Goal: Task Accomplishment & Management: Use online tool/utility

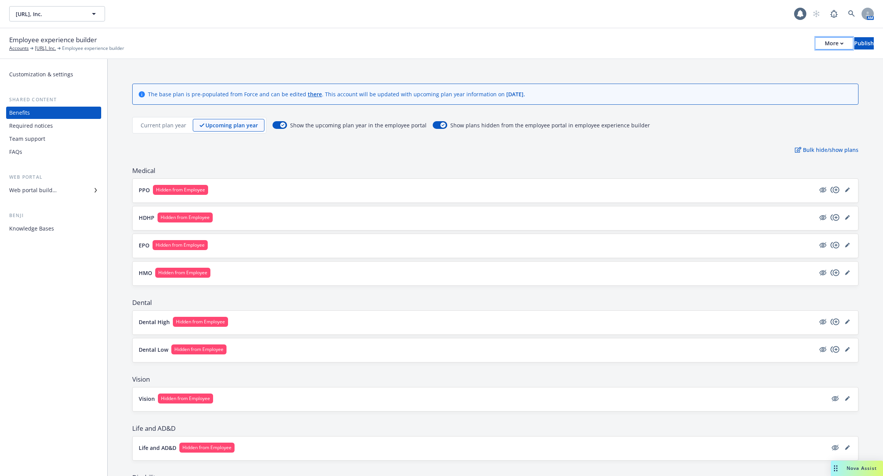
click at [823, 42] on button "More" at bounding box center [833, 43] width 37 height 12
click at [526, 70] on div "The base plan is pre-populated from Force and can be edited there . This accoun…" at bounding box center [495, 463] width 775 height 809
click at [815, 46] on button "More" at bounding box center [833, 43] width 37 height 12
click at [354, 198] on div "PPO Hidden from Employee" at bounding box center [495, 191] width 725 height 24
click at [327, 196] on div "PPO Hidden from Employee" at bounding box center [495, 191] width 725 height 24
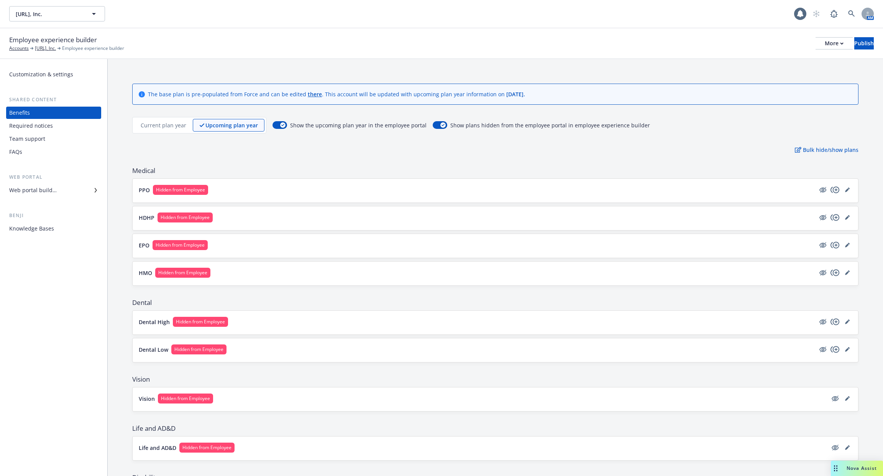
click at [233, 185] on button "PPO Hidden from Employee" at bounding box center [477, 190] width 676 height 10
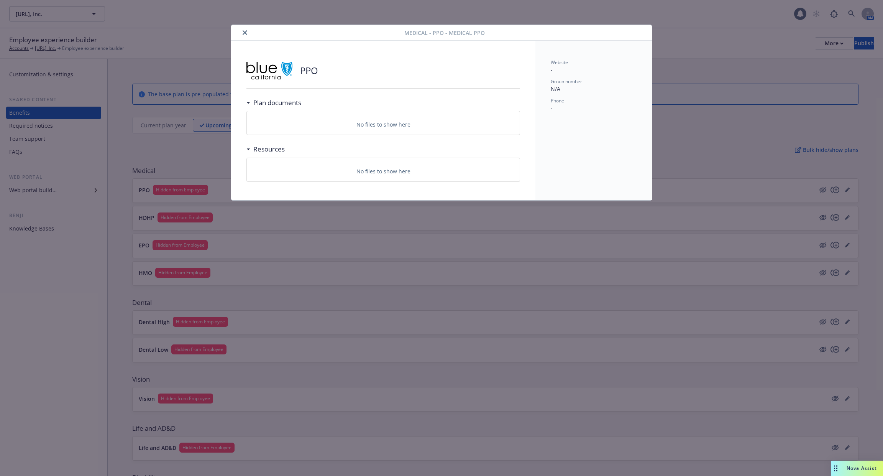
click at [155, 125] on div "Medical - PPO - Medical PPO PPO Plan documents No files to show here Resources …" at bounding box center [441, 238] width 883 height 476
click at [243, 33] on icon "close" at bounding box center [245, 32] width 5 height 5
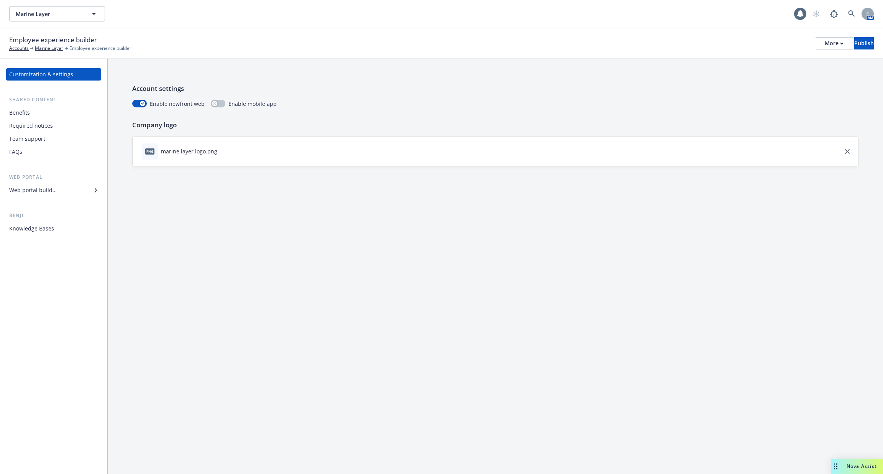
click at [31, 226] on div "Knowledge Bases" at bounding box center [31, 228] width 45 height 12
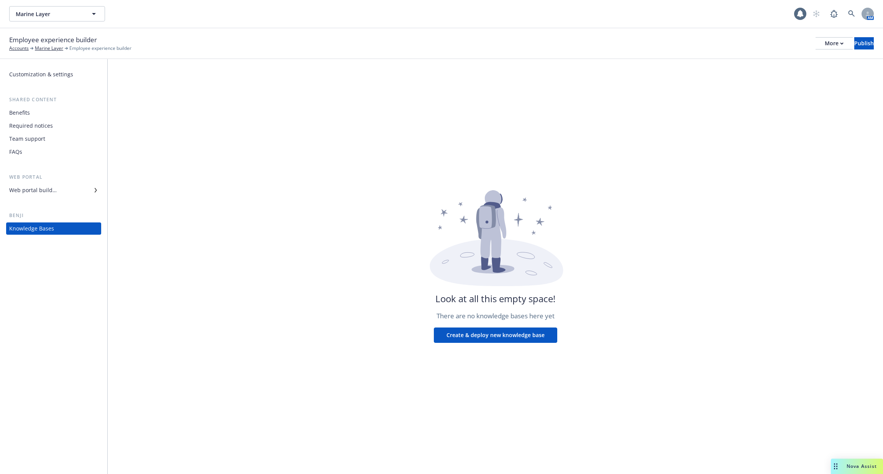
click at [57, 119] on div "Benefits Required notices Team support FAQs" at bounding box center [53, 132] width 95 height 51
click at [51, 113] on div "Benefits" at bounding box center [53, 113] width 89 height 12
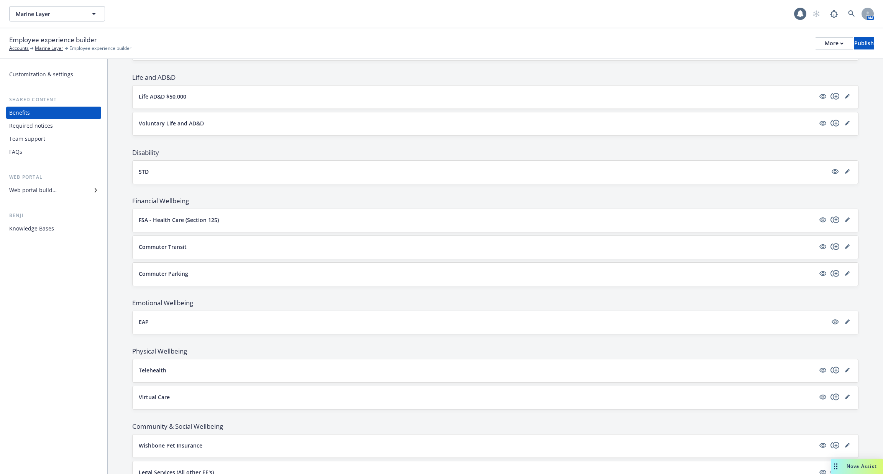
scroll to position [369, 0]
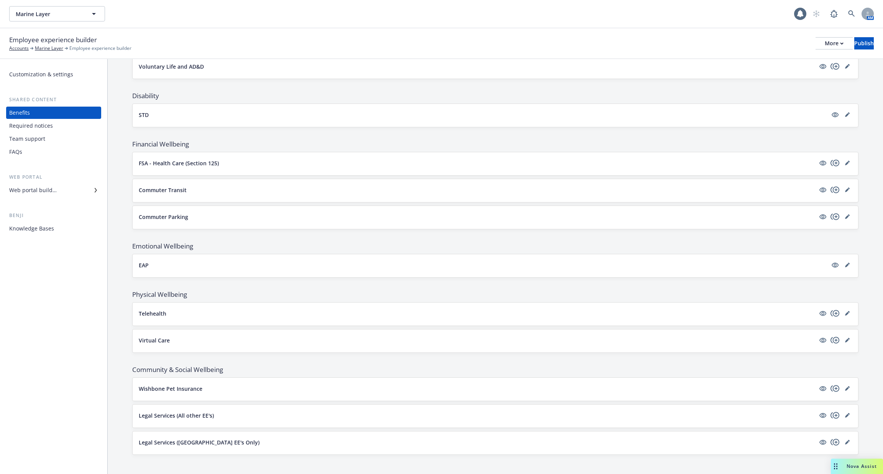
click at [42, 230] on div "Knowledge Bases" at bounding box center [31, 228] width 45 height 12
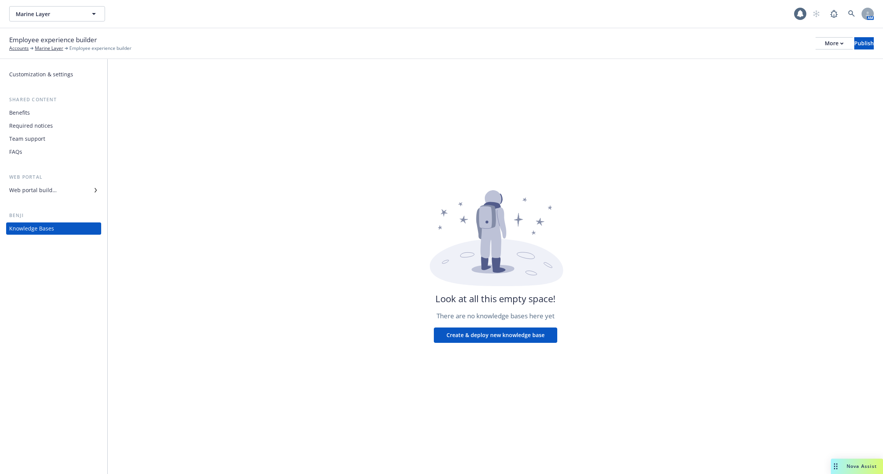
click at [30, 161] on div "Customization & settings Shared content Benefits Required notices Team support …" at bounding box center [53, 151] width 95 height 166
click at [33, 151] on div "FAQs" at bounding box center [53, 152] width 89 height 12
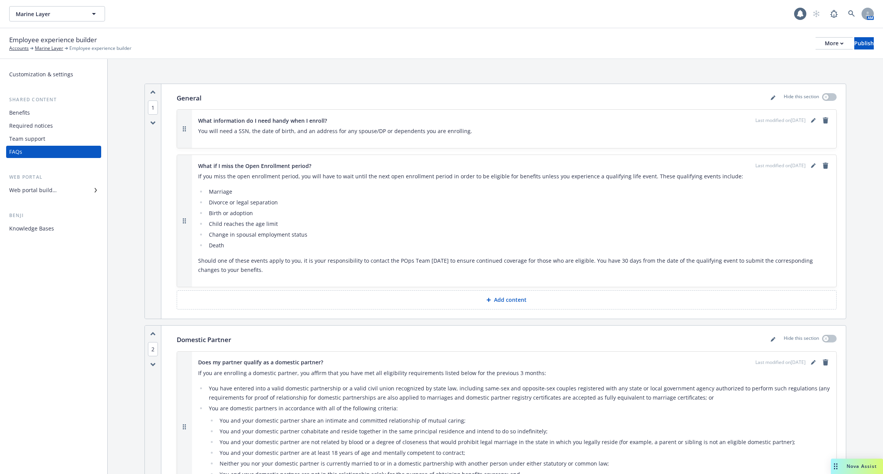
click at [43, 138] on div "Team support" at bounding box center [27, 139] width 36 height 12
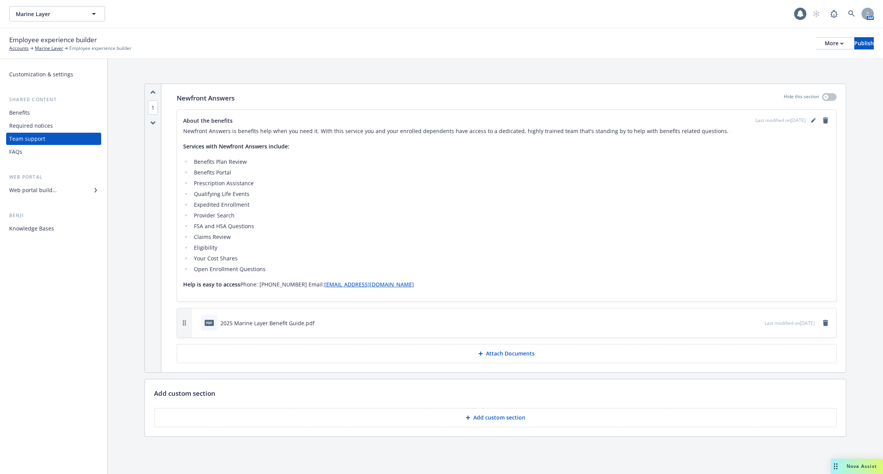
click at [52, 126] on div "Required notices" at bounding box center [53, 126] width 89 height 12
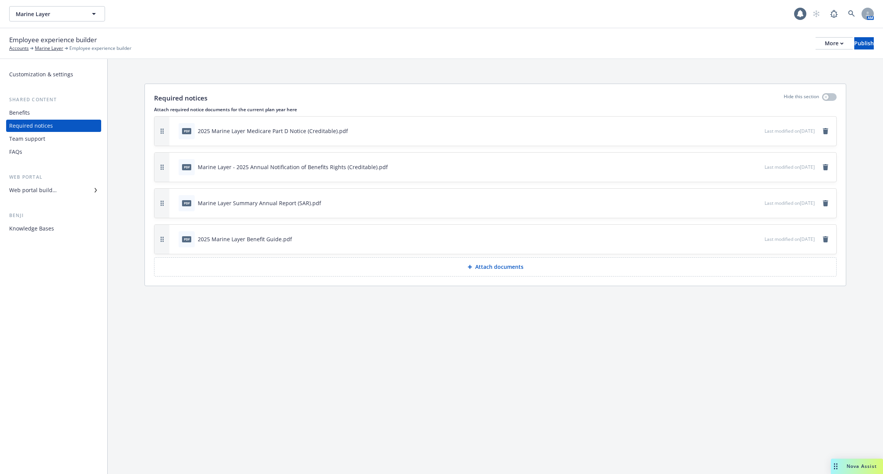
click at [56, 114] on div "Benefits" at bounding box center [53, 113] width 89 height 12
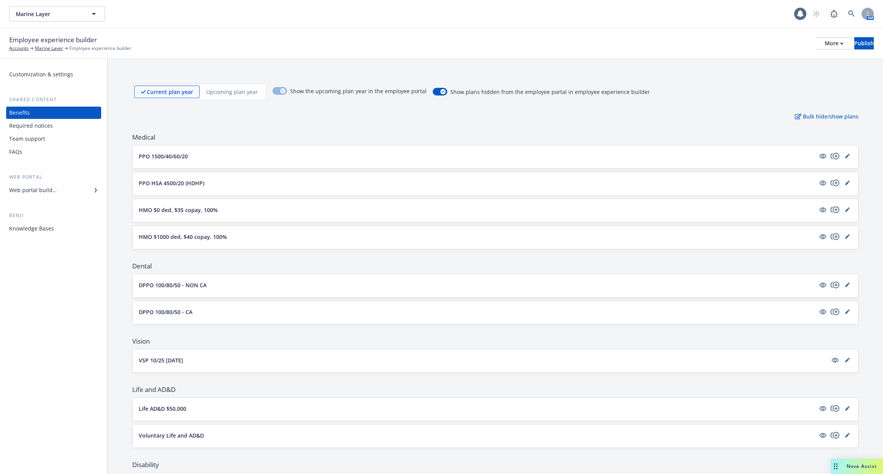
click at [220, 207] on button "HMO $0 ded, $35 copay, 100%" at bounding box center [477, 210] width 676 height 8
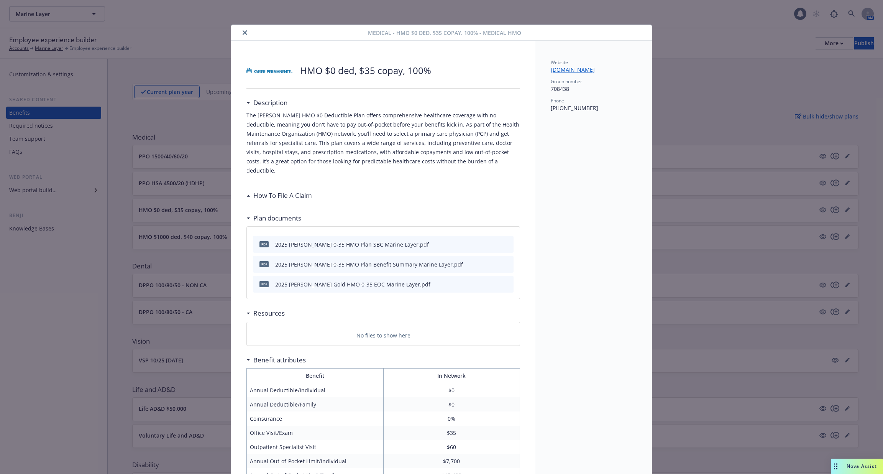
click at [187, 276] on div "Medical - HMO $0 ded, $35 copay, 100% - Medical HMO HMO $0 ded, $35 copay, 100%…" at bounding box center [441, 237] width 883 height 474
click at [134, 29] on div "Medical - HMO $0 ded, $35 copay, 100% - Medical HMO HMO $0 ded, $35 copay, 100%…" at bounding box center [441, 237] width 883 height 474
click at [243, 36] on button "close" at bounding box center [244, 32] width 9 height 9
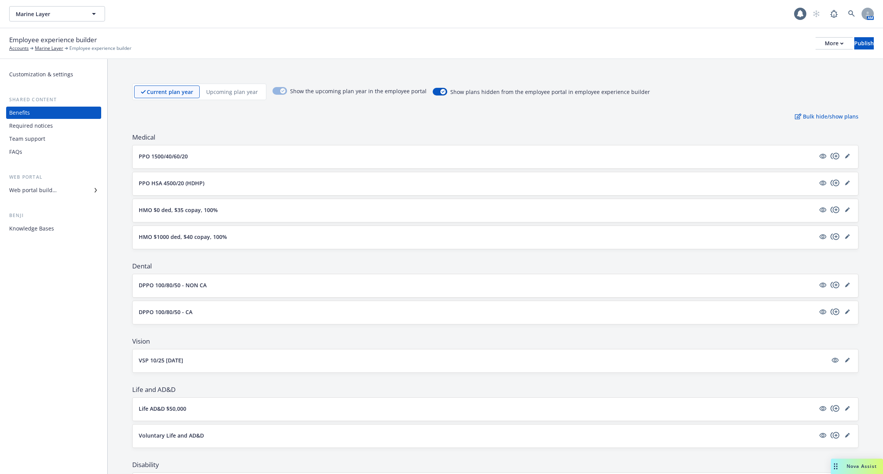
click at [243, 36] on div "Employee experience builder Accounts Marine Layer Employee experience builder M…" at bounding box center [441, 43] width 864 height 17
click at [49, 226] on div "Knowledge Bases" at bounding box center [31, 228] width 45 height 12
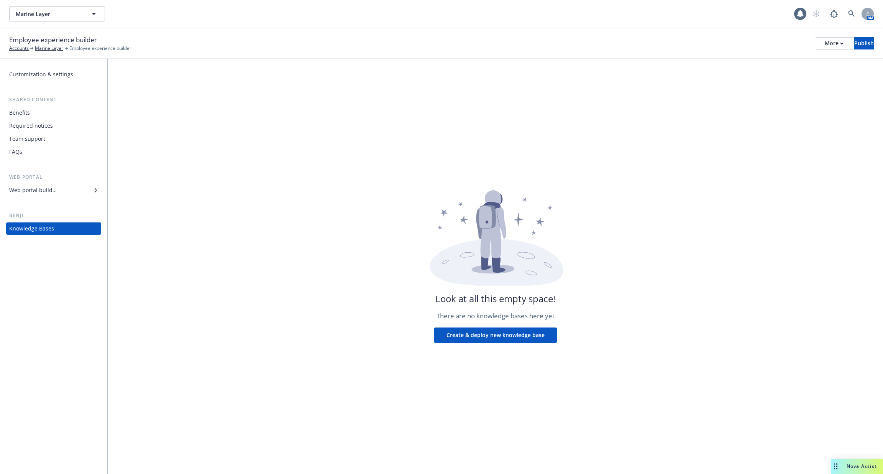
click at [496, 341] on button "Create & deploy new knowledge base" at bounding box center [495, 334] width 123 height 15
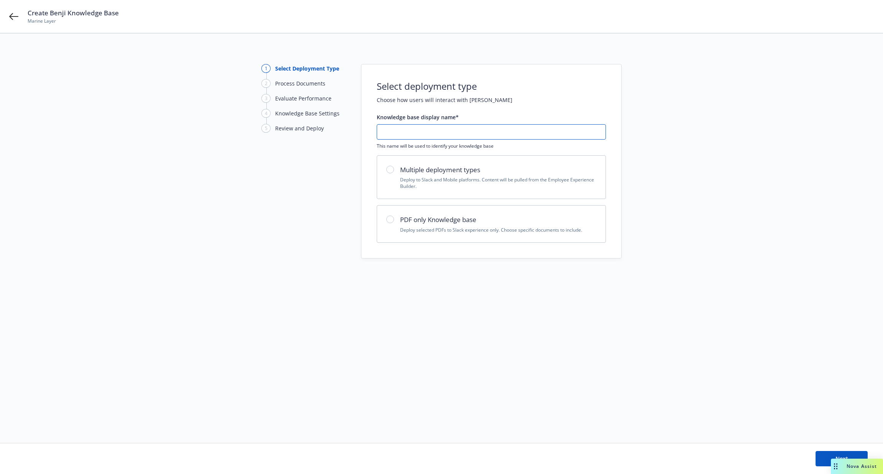
click at [471, 130] on input "text" at bounding box center [491, 132] width 228 height 15
type input "2025-09-18"
click at [464, 180] on p "Deploy to Slack and Mobile platforms. Content will be pulled from the Employee …" at bounding box center [498, 182] width 196 height 13
radio input "true"
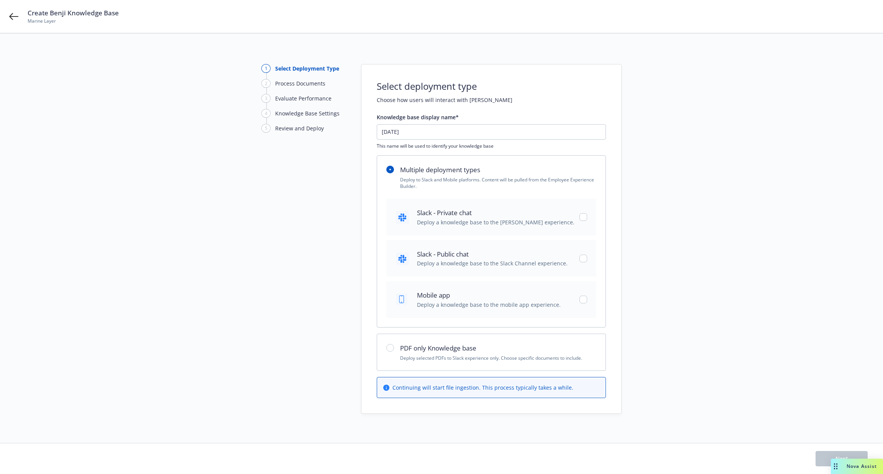
click at [582, 220] on div "Slack - Private chat Deploy a knowledge base to the Slack DM experience." at bounding box center [491, 216] width 210 height 36
checkbox input "true"
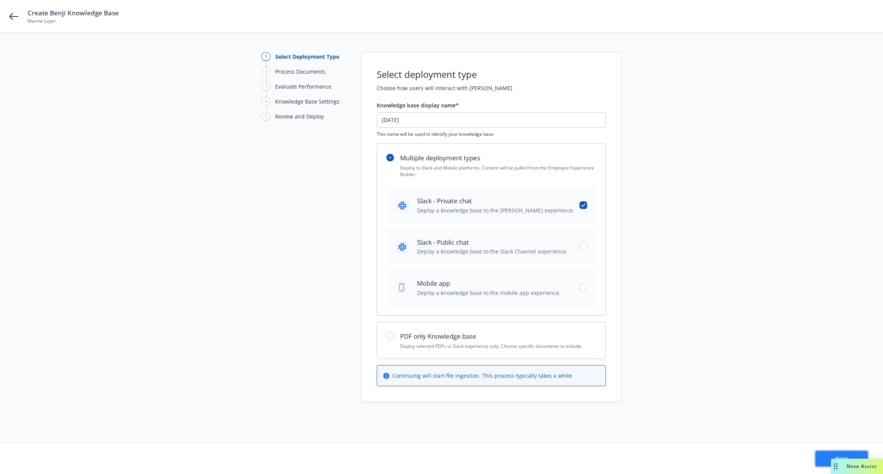
click at [824, 459] on button "Next" at bounding box center [841, 458] width 52 height 15
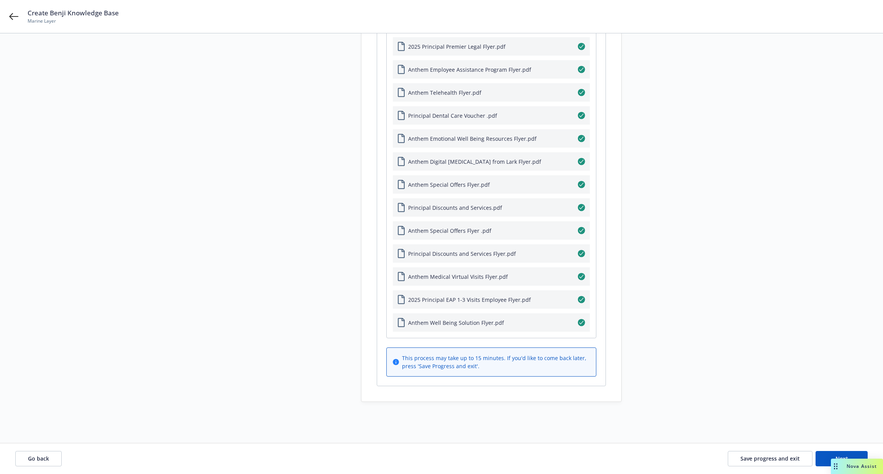
scroll to position [0, 0]
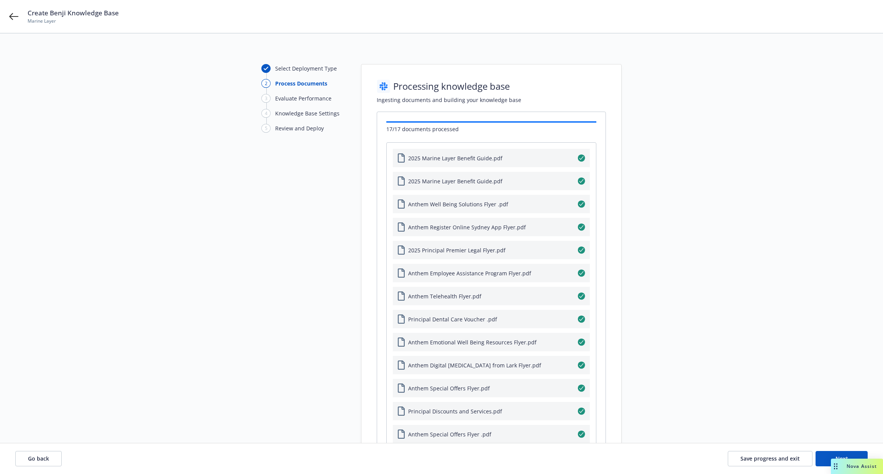
click at [489, 176] on div "2025 Marine Layer Benefit Guide.pdf" at bounding box center [449, 180] width 105 height 9
click at [821, 455] on button "Next" at bounding box center [841, 458] width 52 height 15
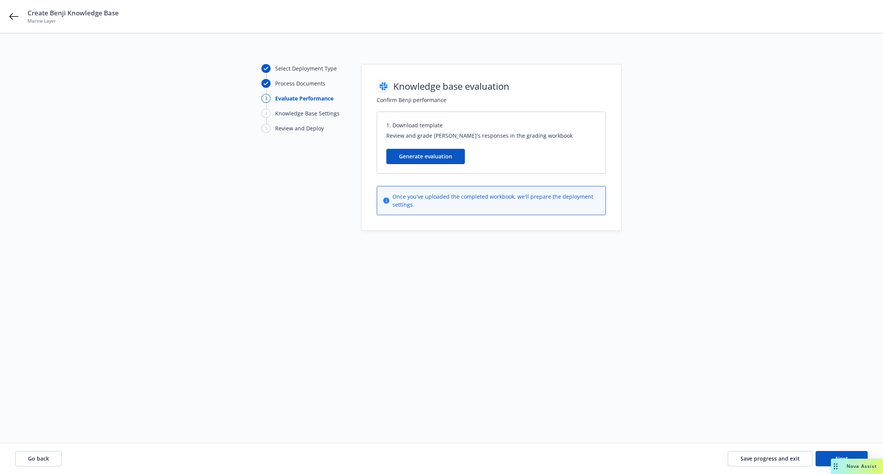
click at [449, 157] on button "Generate evaluation" at bounding box center [425, 156] width 79 height 15
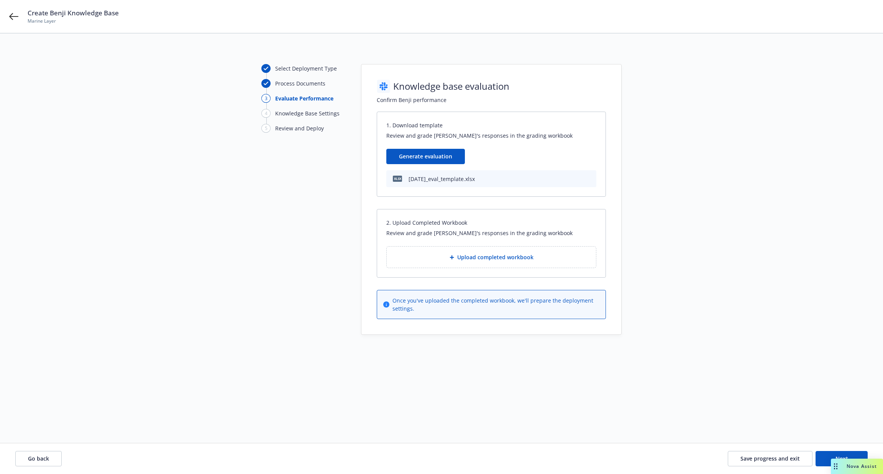
click at [591, 179] on icon "download file" at bounding box center [589, 178] width 6 height 6
click at [763, 462] on button "Save progress and exit" at bounding box center [770, 458] width 85 height 15
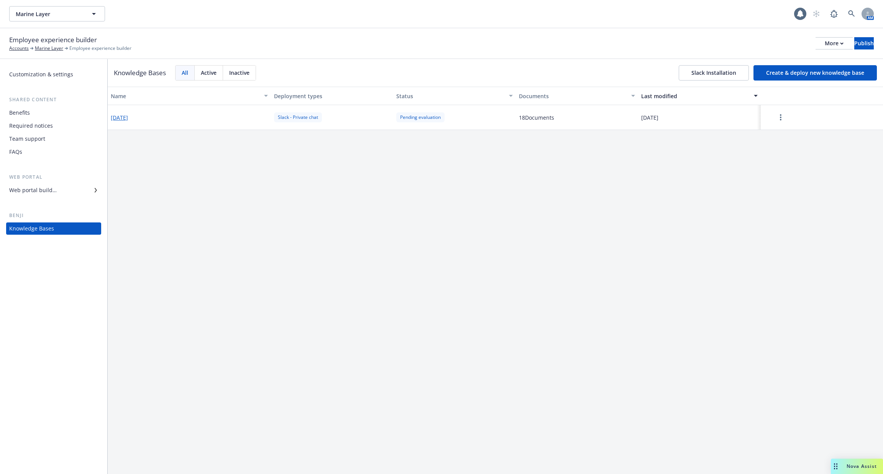
click at [775, 124] on button "button" at bounding box center [781, 117] width 34 height 15
click at [783, 119] on link "more" at bounding box center [780, 117] width 9 height 9
click at [736, 177] on div "Name Deployment types Status Documents Last modified 2025-09-18 Slack - Private…" at bounding box center [495, 280] width 775 height 387
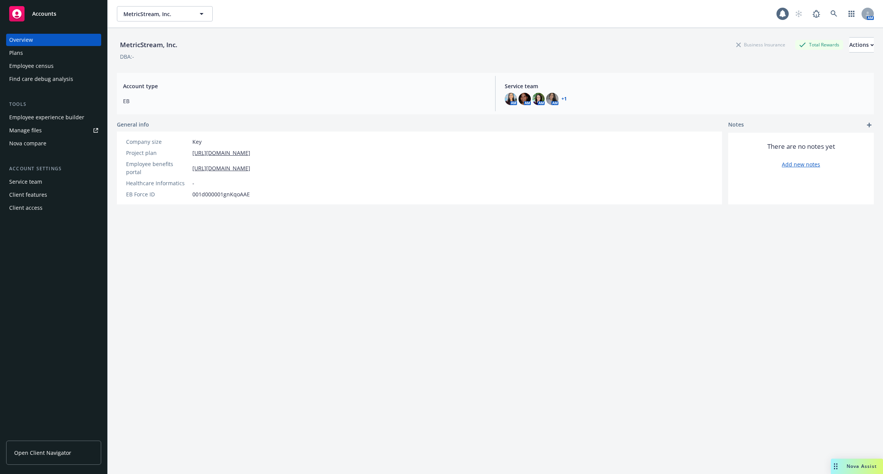
click at [63, 120] on div "Employee experience builder" at bounding box center [46, 117] width 75 height 12
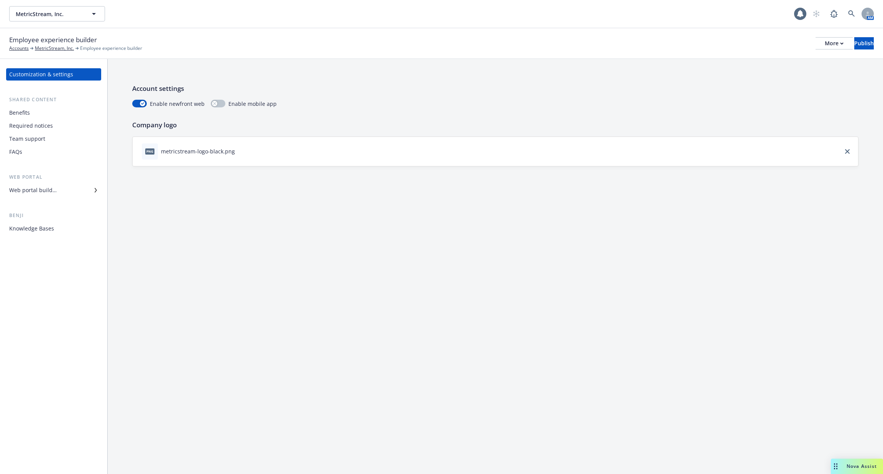
click at [64, 192] on div "Web portal builder" at bounding box center [53, 190] width 89 height 12
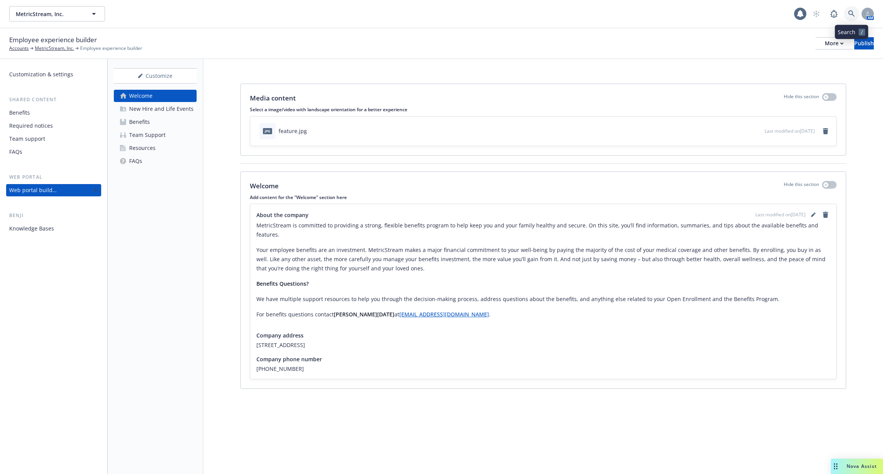
click at [846, 11] on link at bounding box center [851, 13] width 15 height 15
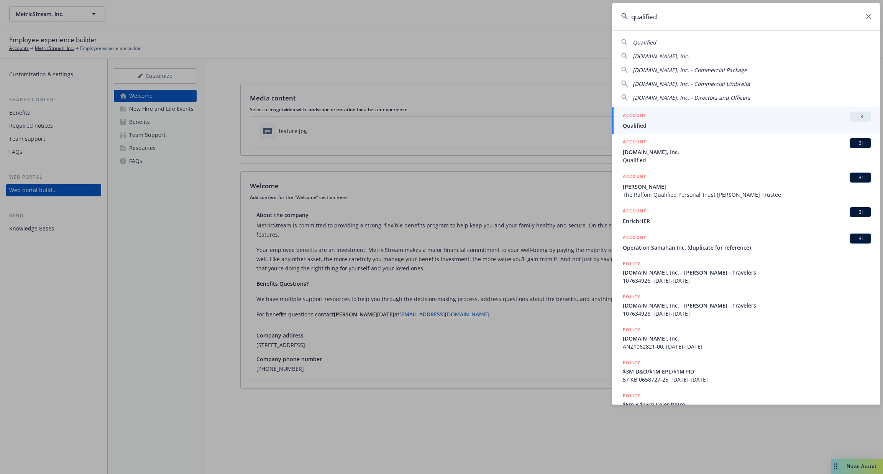
type input "qualified"
click at [763, 116] on div "ACCOUNT TR" at bounding box center [747, 117] width 248 height 10
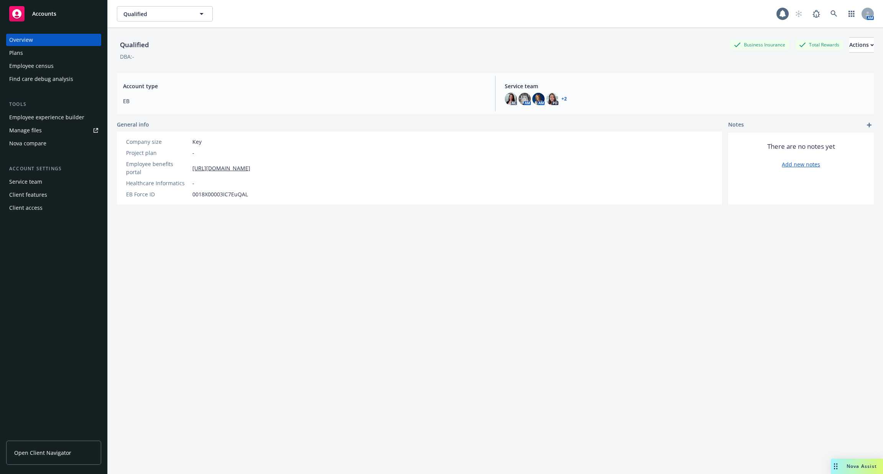
click at [31, 120] on div "Employee experience builder" at bounding box center [46, 117] width 75 height 12
